Goal: Entertainment & Leisure: Consume media (video, audio)

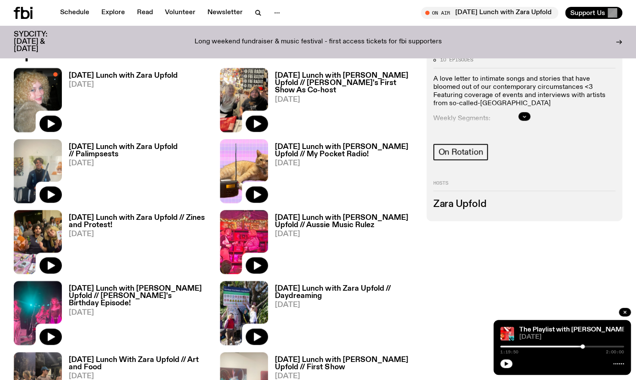
scroll to position [436, 0]
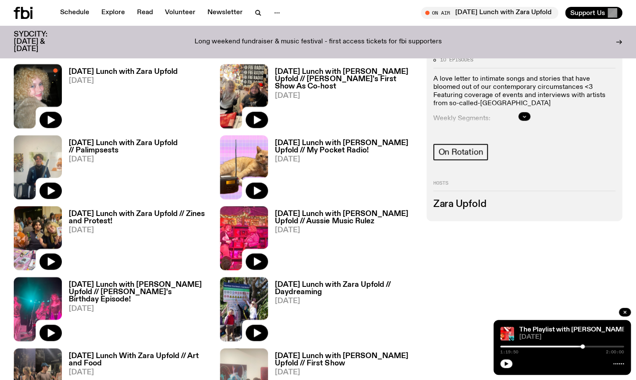
click at [130, 82] on span "[DATE]" at bounding box center [123, 80] width 109 height 7
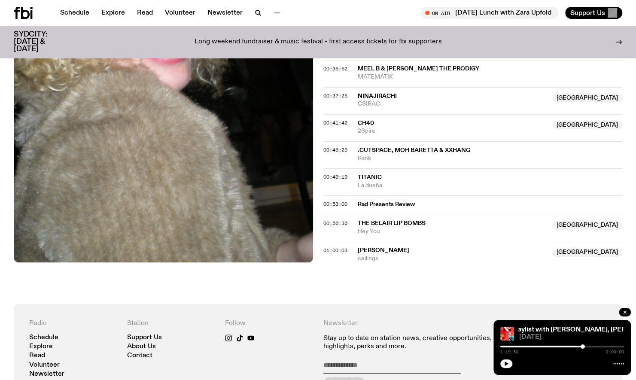
scroll to position [552, 0]
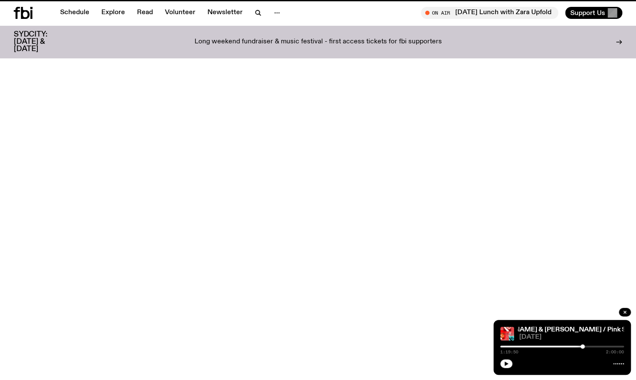
scroll to position [436, 0]
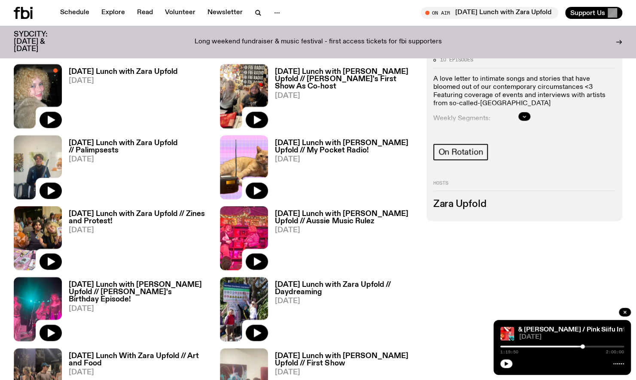
click at [132, 157] on span "[DATE]" at bounding box center [139, 159] width 141 height 7
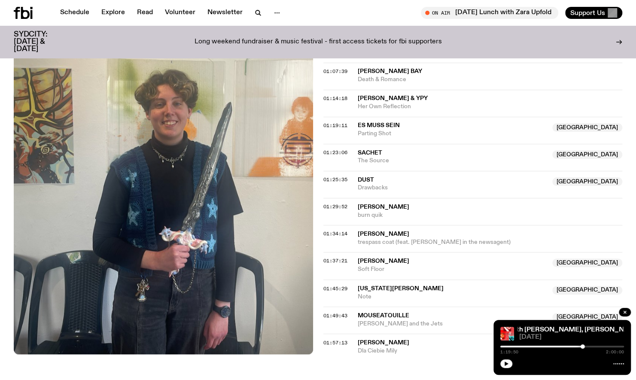
scroll to position [649, 0]
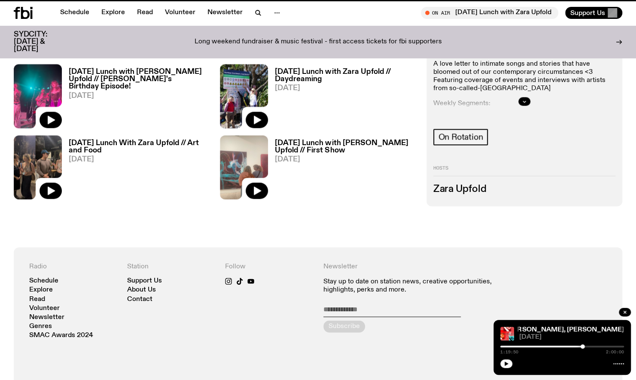
scroll to position [436, 0]
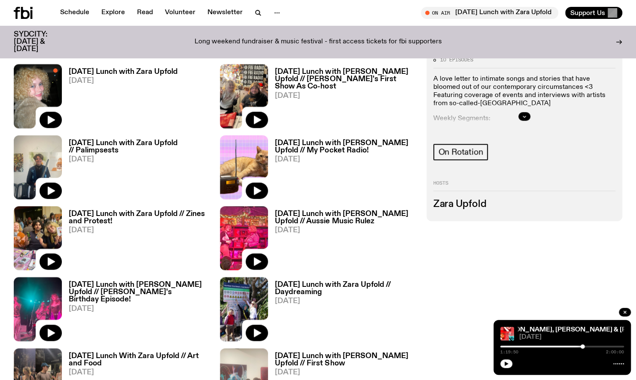
click at [262, 158] on img at bounding box center [244, 167] width 48 height 64
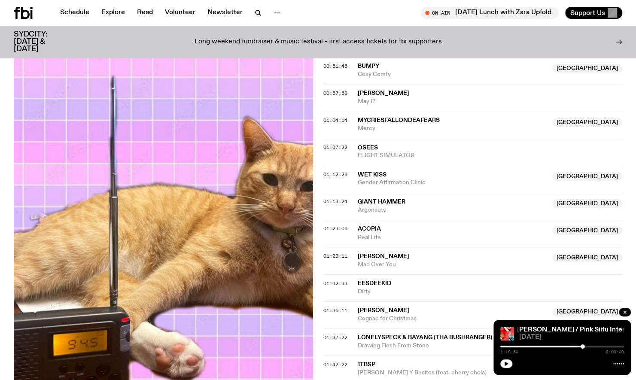
scroll to position [722, 0]
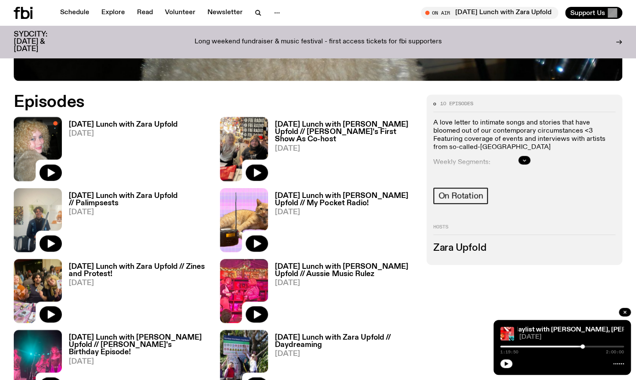
scroll to position [369, 0]
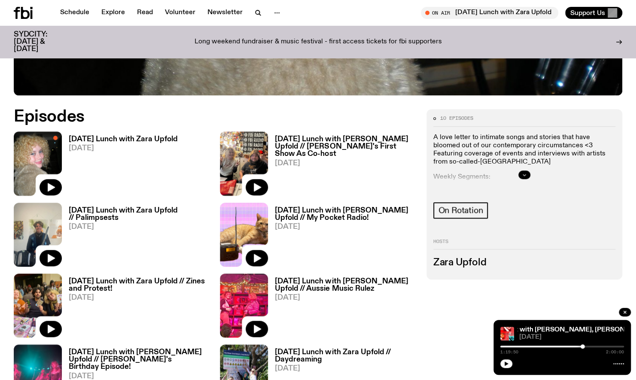
click at [528, 174] on button "button" at bounding box center [524, 174] width 12 height 9
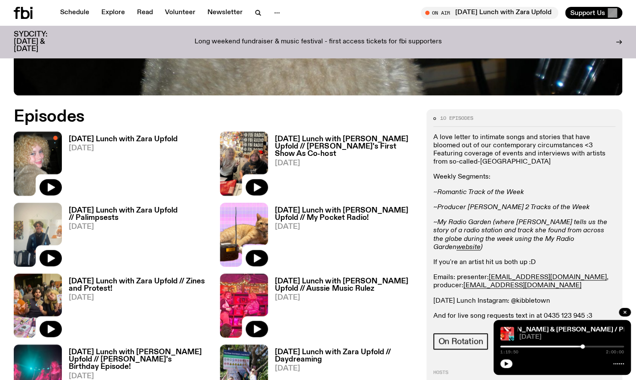
click at [154, 158] on link "[DATE] Lunch with Zara Upfold [DATE]" at bounding box center [120, 166] width 116 height 60
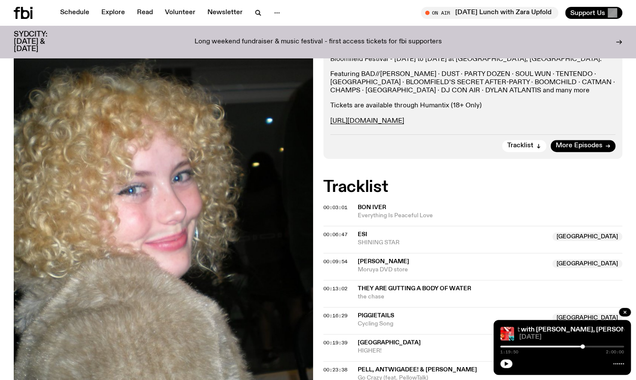
scroll to position [155, 0]
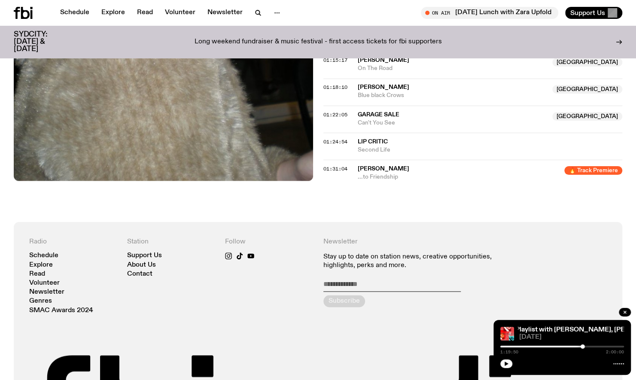
scroll to position [851, 0]
